Goal: Go to known website: Go to known website

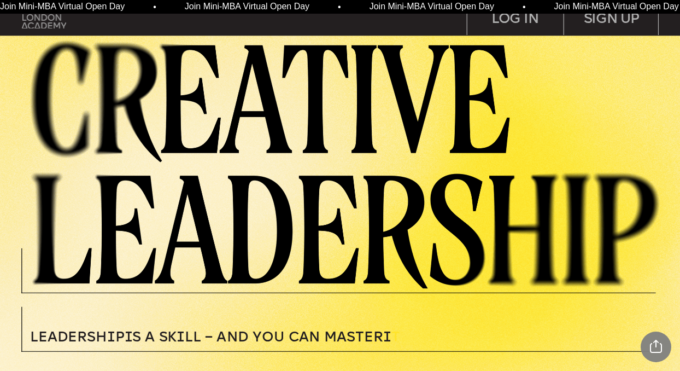
click at [42, 27] on img at bounding box center [44, 17] width 44 height 22
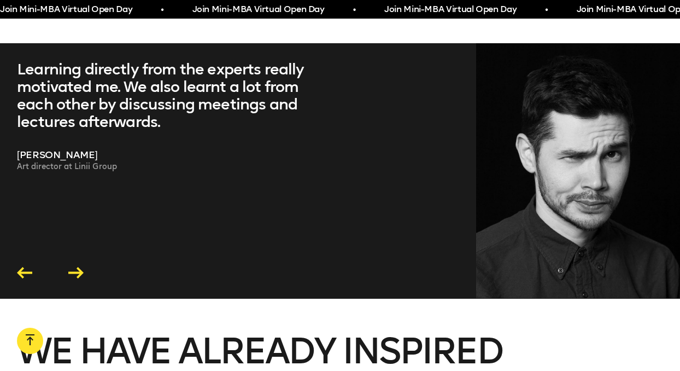
scroll to position [2208, 0]
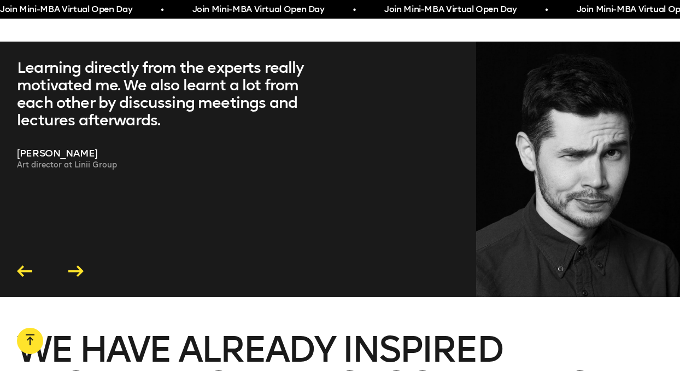
click at [77, 265] on icon at bounding box center [75, 270] width 15 height 11
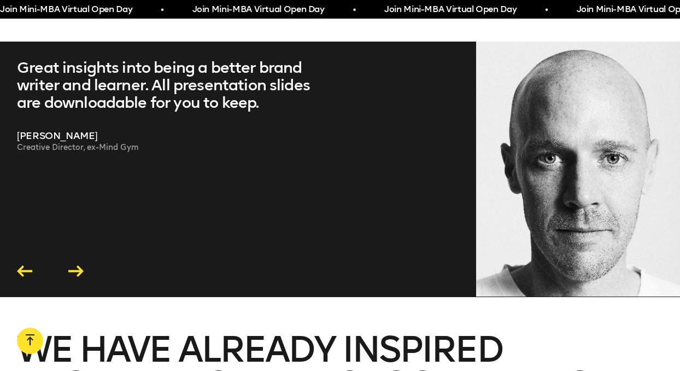
click at [77, 265] on icon at bounding box center [75, 270] width 15 height 11
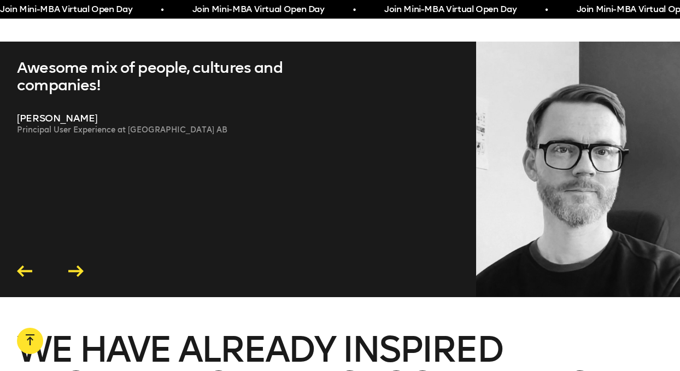
click at [77, 265] on icon at bounding box center [75, 270] width 15 height 11
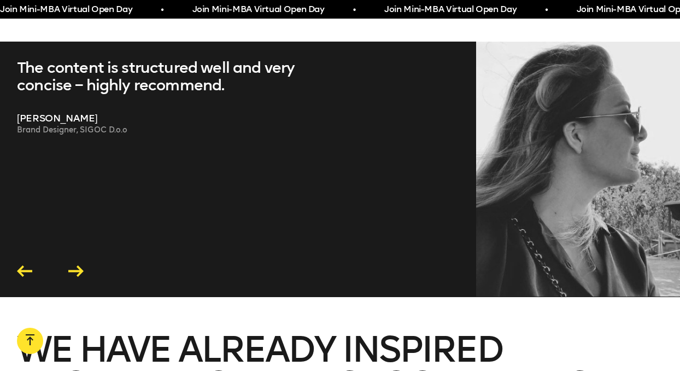
click at [77, 265] on icon at bounding box center [75, 270] width 15 height 11
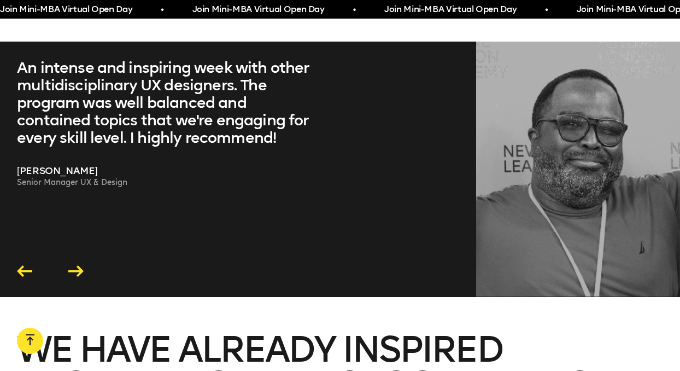
click at [77, 265] on icon at bounding box center [75, 270] width 15 height 11
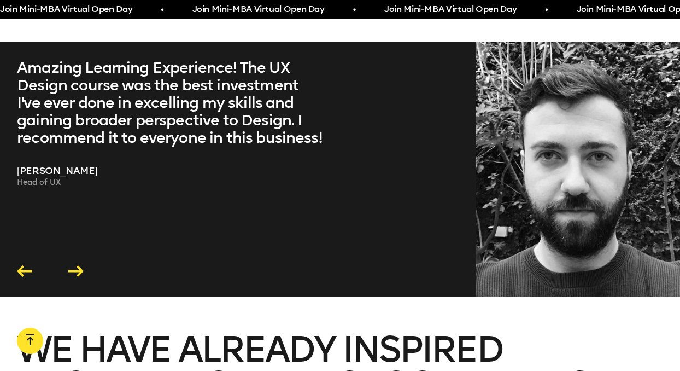
click at [77, 265] on icon at bounding box center [75, 270] width 15 height 11
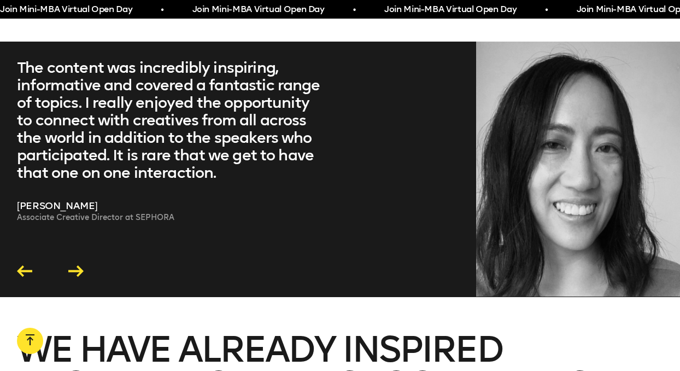
click at [77, 265] on icon at bounding box center [75, 270] width 15 height 11
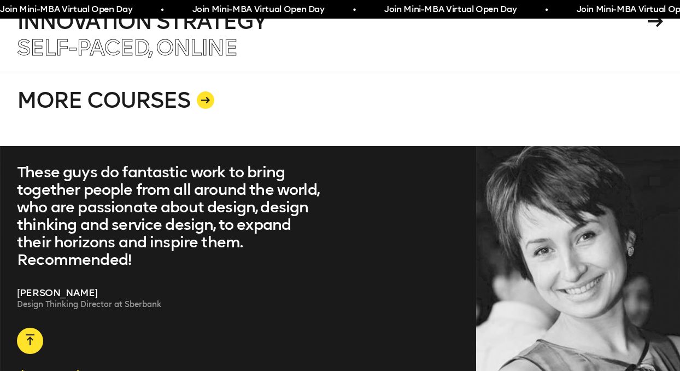
scroll to position [1765, 0]
